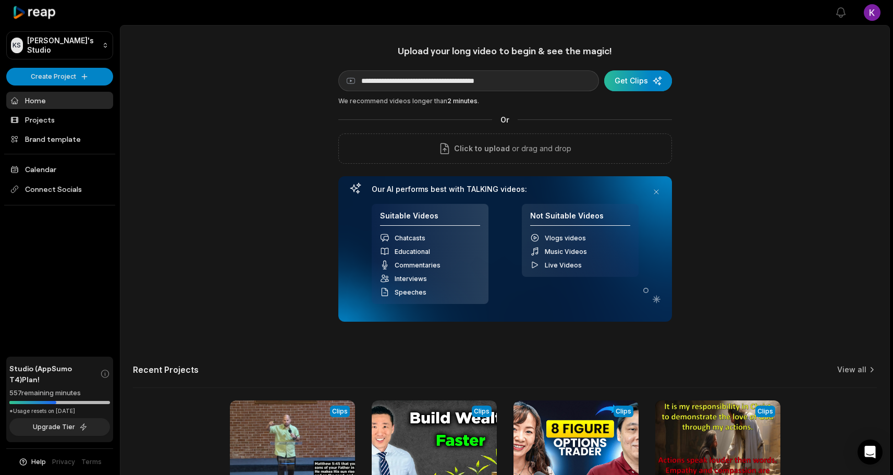
type input "**********"
click at [654, 81] on div "submit" at bounding box center [638, 80] width 68 height 21
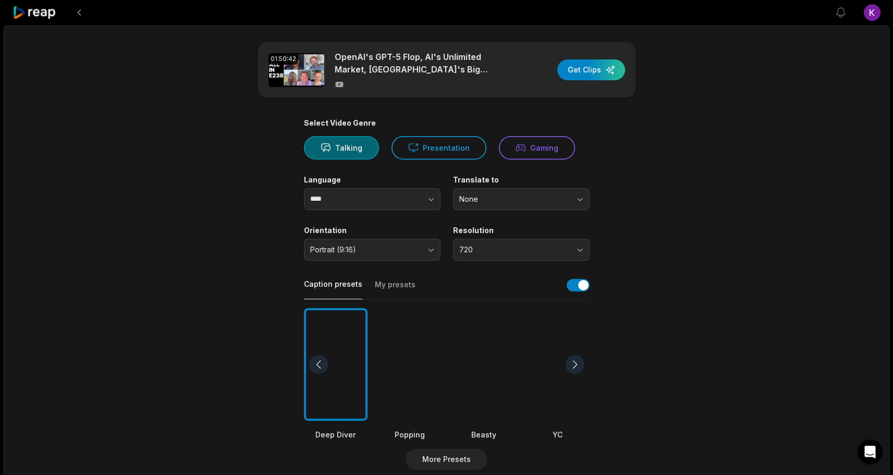
click at [184, 281] on div "01:50:42 OpenAI's GPT-5 Flop, AI's Unlimited Market, [GEOGRAPHIC_DATA]'s Big Ad…" at bounding box center [446, 389] width 886 height 728
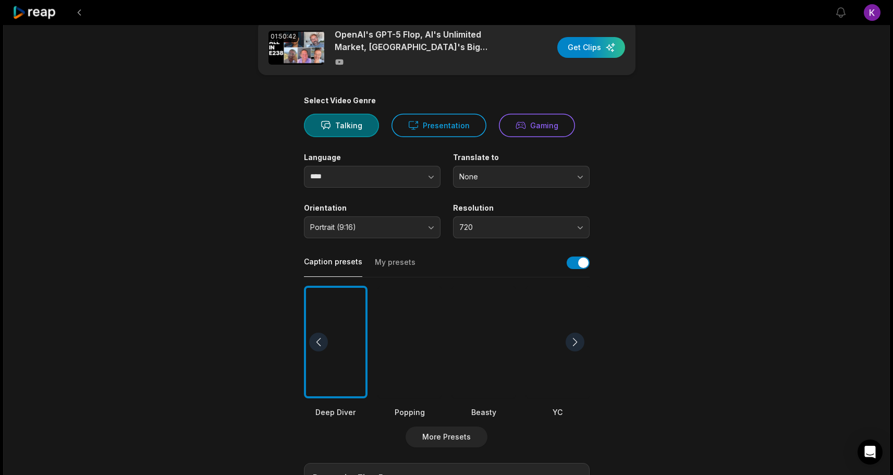
scroll to position [23, 0]
click at [385, 260] on button "My presets" at bounding box center [395, 266] width 41 height 20
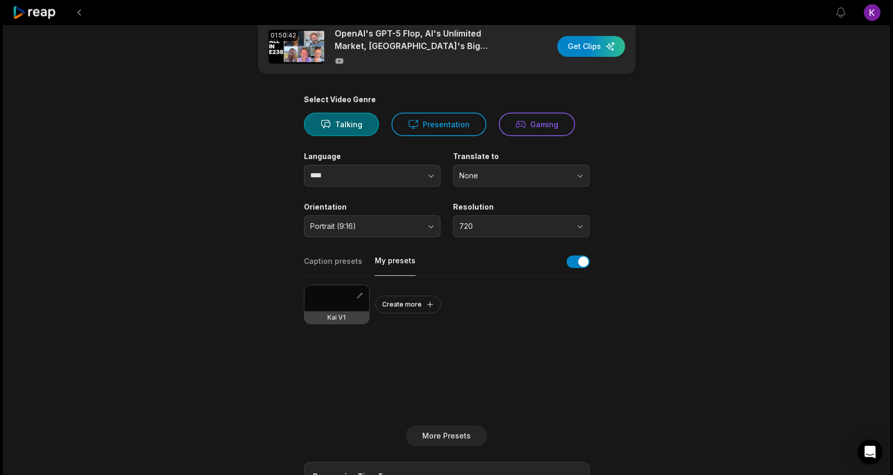
click at [335, 300] on div at bounding box center [336, 298] width 65 height 26
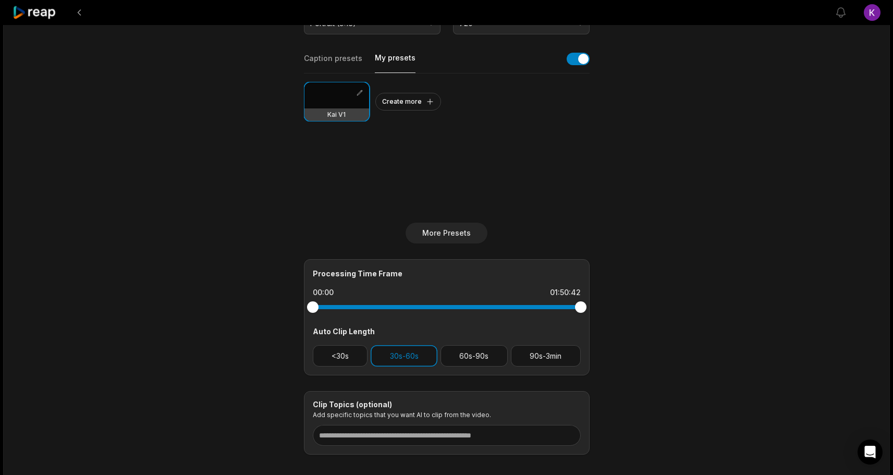
scroll to position [281, 0]
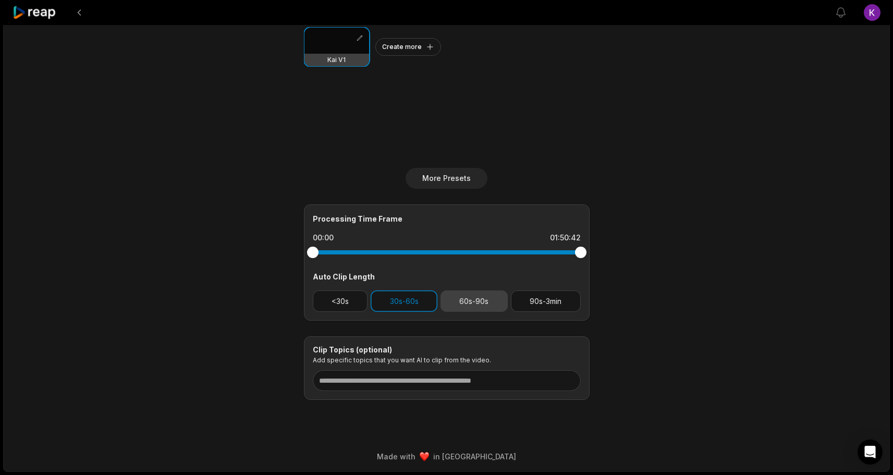
click at [491, 303] on button "60s-90s" at bounding box center [473, 300] width 67 height 21
click at [676, 331] on main "01:50:42 OpenAI's GPT-5 Flop, AI's Unlimited Market, [GEOGRAPHIC_DATA]'s Big Ad…" at bounding box center [446, 80] width 504 height 638
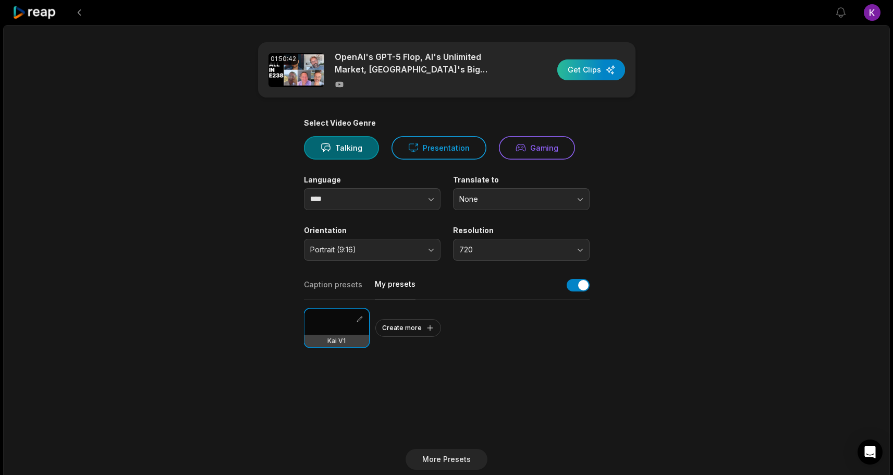
click at [613, 70] on div "button" at bounding box center [591, 69] width 68 height 21
drag, startPoint x: 735, startPoint y: 118, endPoint x: 731, endPoint y: 89, distance: 29.0
click at [731, 89] on div "01:50:42 OpenAI's GPT-5 Flop, AI's Unlimited Market, [GEOGRAPHIC_DATA]'s Big Ad…" at bounding box center [446, 389] width 886 height 728
